Goal: Find contact information: Find contact information

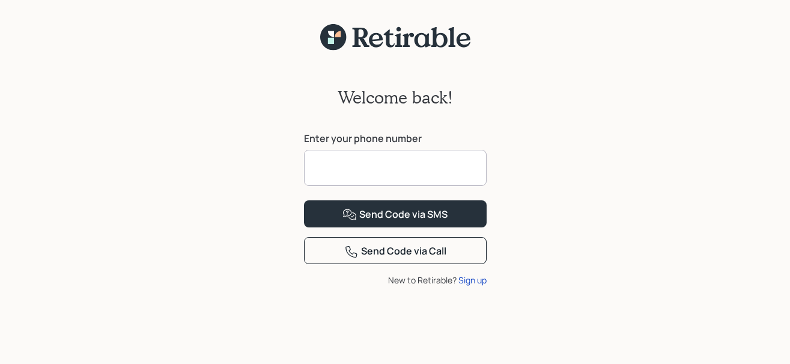
click at [330, 172] on input at bounding box center [395, 168] width 183 height 36
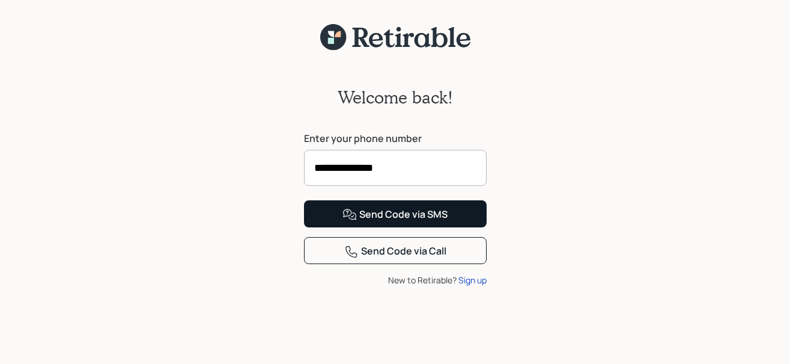
type input "**********"
click at [378, 222] on div "Send Code via SMS" at bounding box center [394, 214] width 105 height 14
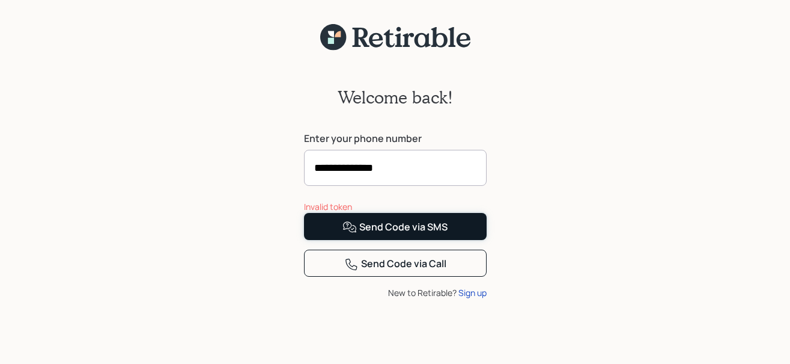
click at [388, 234] on div "Send Code via SMS" at bounding box center [394, 227] width 105 height 14
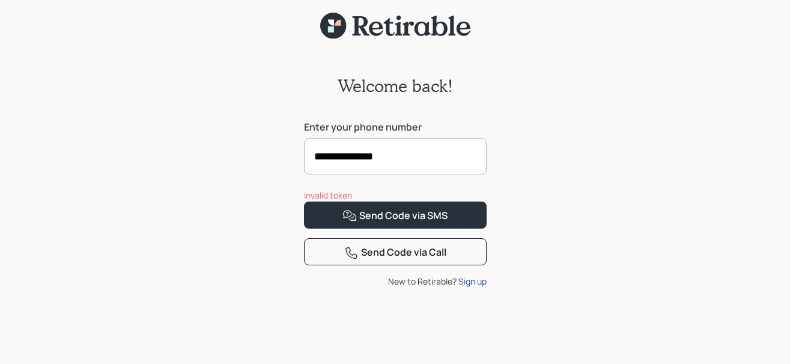
scroll to position [21, 0]
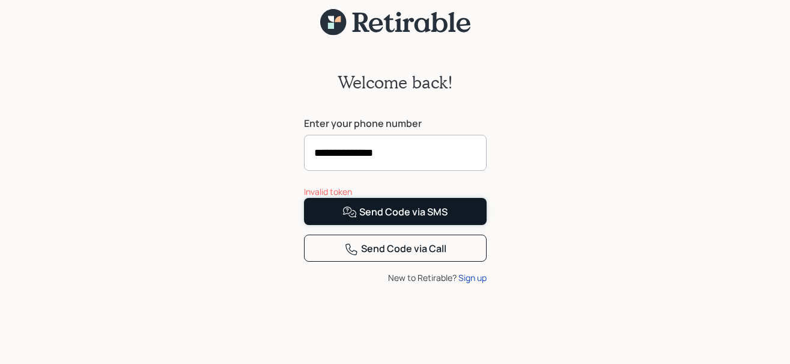
click at [408, 219] on div "Send Code via SMS" at bounding box center [394, 212] width 105 height 14
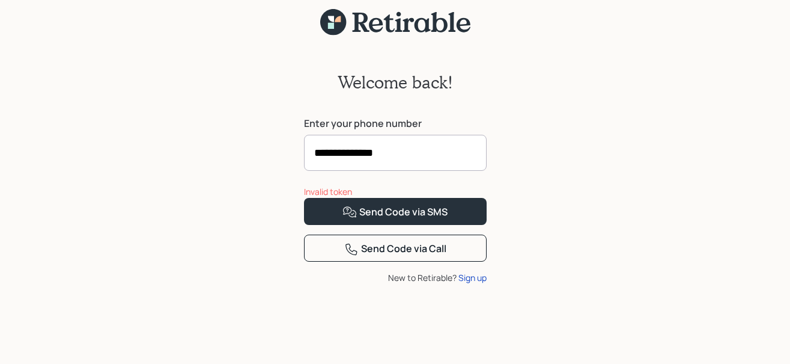
click at [501, 197] on div "**********" at bounding box center [395, 199] width 790 height 327
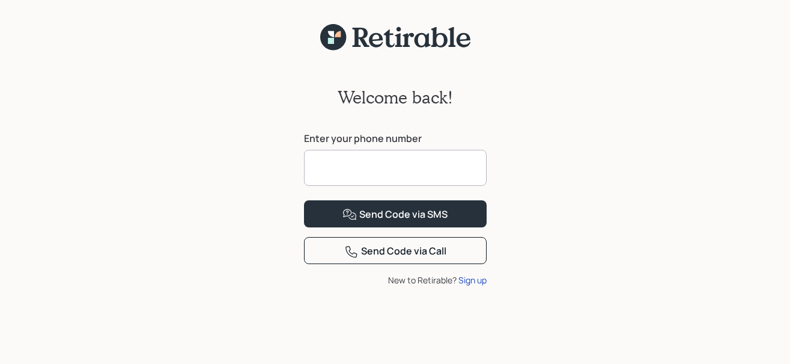
click at [329, 162] on input at bounding box center [395, 168] width 183 height 36
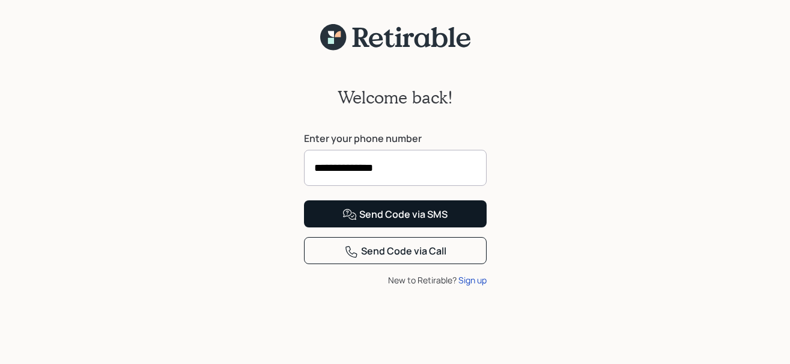
type input "**********"
click at [344, 219] on icon at bounding box center [349, 214] width 13 height 11
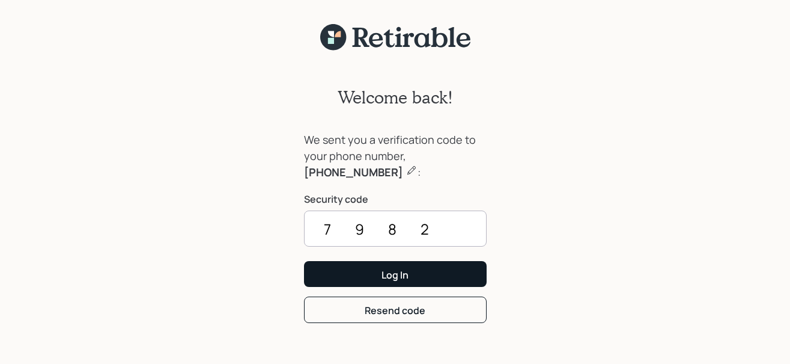
type input "7982"
click at [385, 274] on div "Log In" at bounding box center [395, 274] width 27 height 13
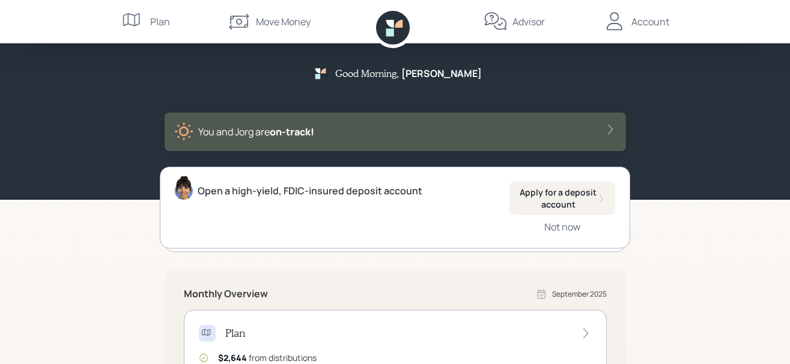
click at [269, 19] on div "Move Money" at bounding box center [283, 21] width 55 height 14
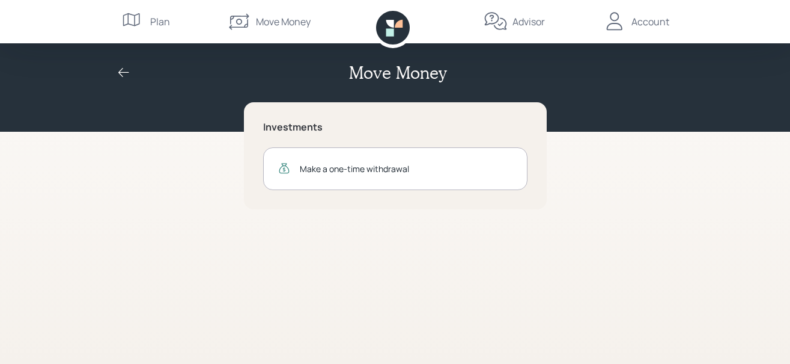
click at [650, 21] on div "Account" at bounding box center [651, 21] width 38 height 14
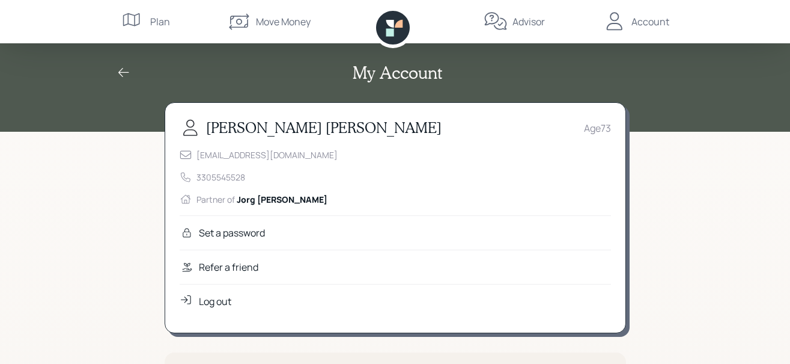
click at [650, 21] on div "Account" at bounding box center [651, 21] width 38 height 14
click at [225, 228] on div "Set a password" at bounding box center [232, 232] width 66 height 14
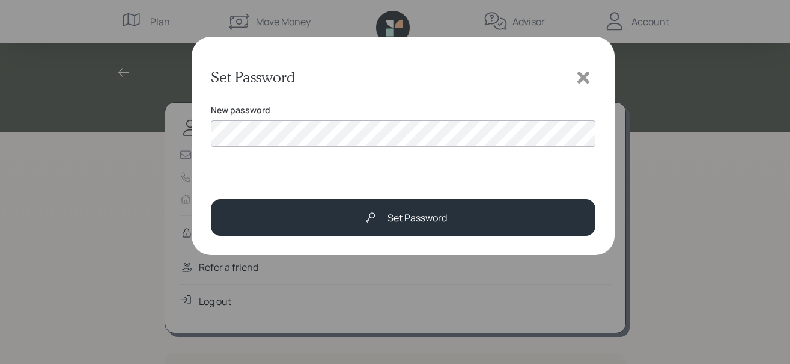
click at [587, 75] on icon at bounding box center [583, 78] width 12 height 12
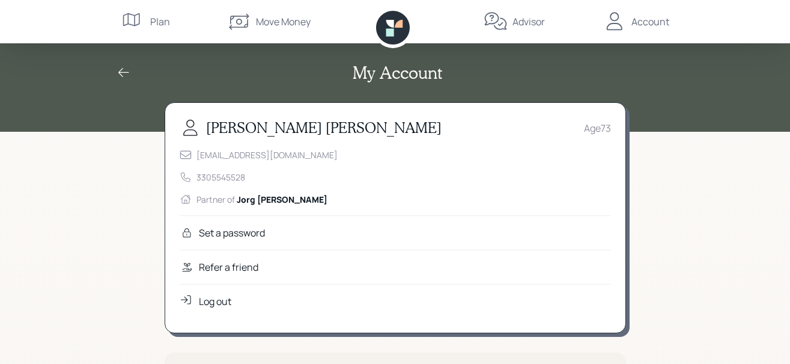
click at [499, 21] on icon at bounding box center [496, 22] width 24 height 24
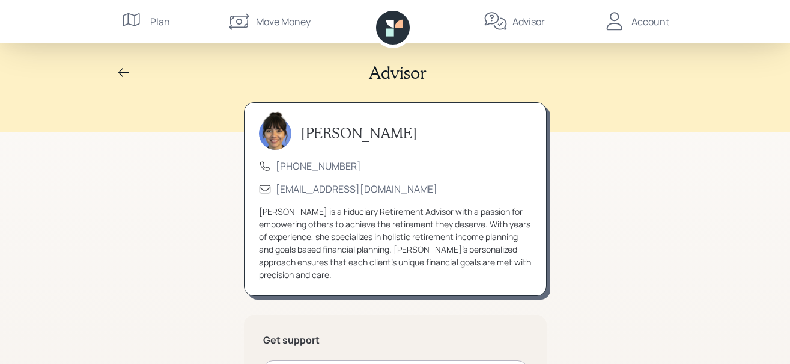
click at [138, 16] on icon at bounding box center [131, 19] width 17 height 13
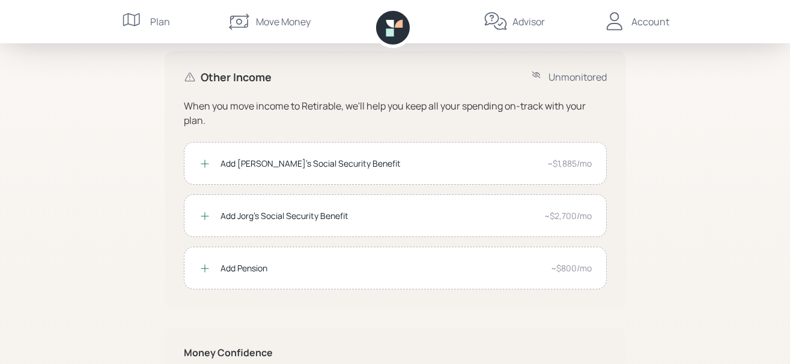
scroll to position [233, 0]
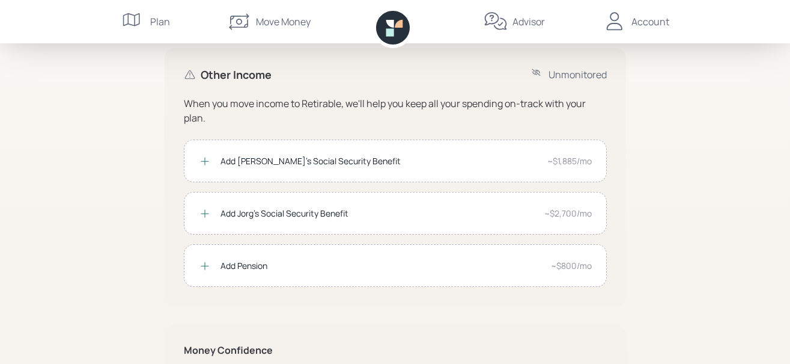
click at [143, 159] on div "Plan $7,780 .00 Total September Income Retirable Paycheck $2,644 You can spend …" at bounding box center [395, 132] width 790 height 731
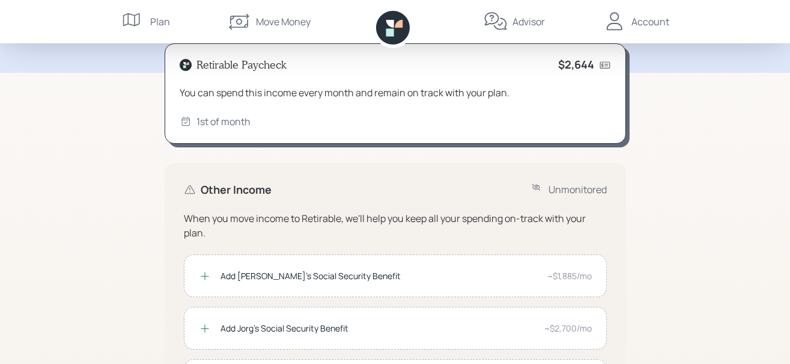
scroll to position [0, 0]
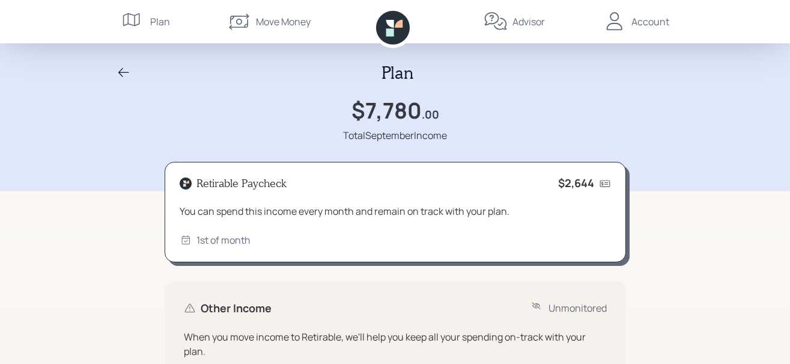
click at [496, 19] on icon at bounding box center [496, 22] width 24 height 24
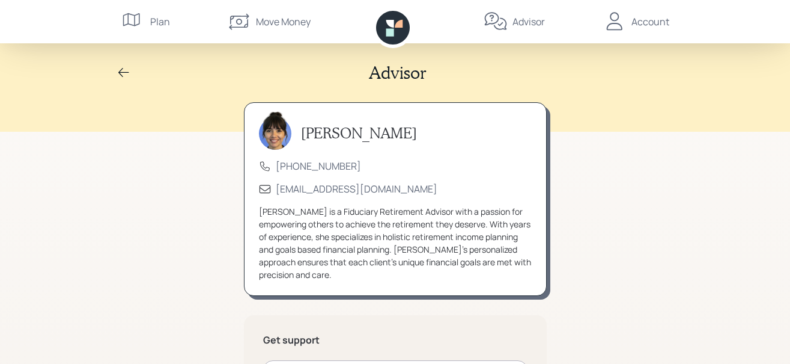
click at [258, 20] on div "Move Money" at bounding box center [283, 21] width 55 height 14
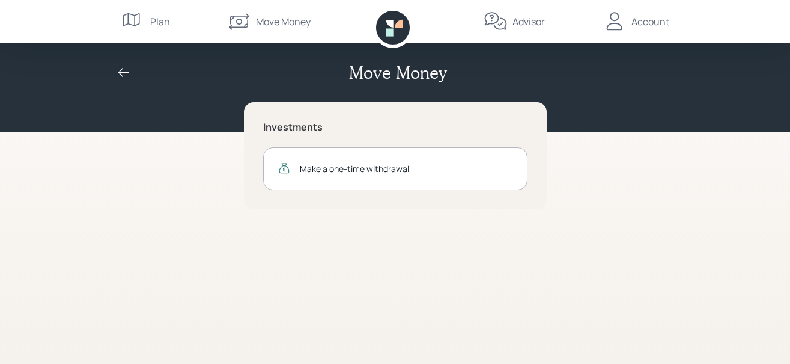
click at [524, 23] on div "Advisor" at bounding box center [529, 21] width 32 height 14
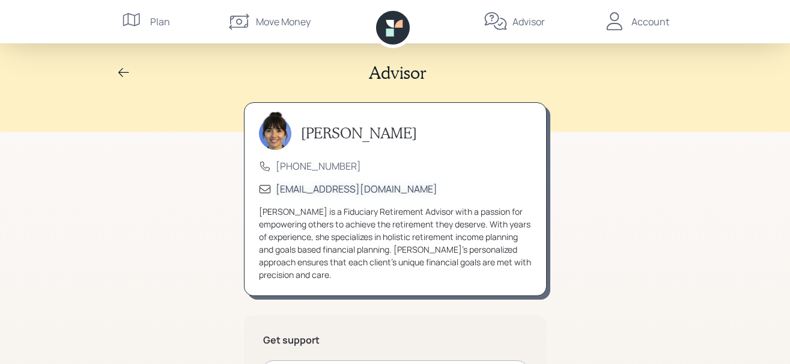
click at [317, 186] on div "[EMAIL_ADDRESS][DOMAIN_NAME]" at bounding box center [357, 188] width 162 height 13
